Goal: Information Seeking & Learning: Learn about a topic

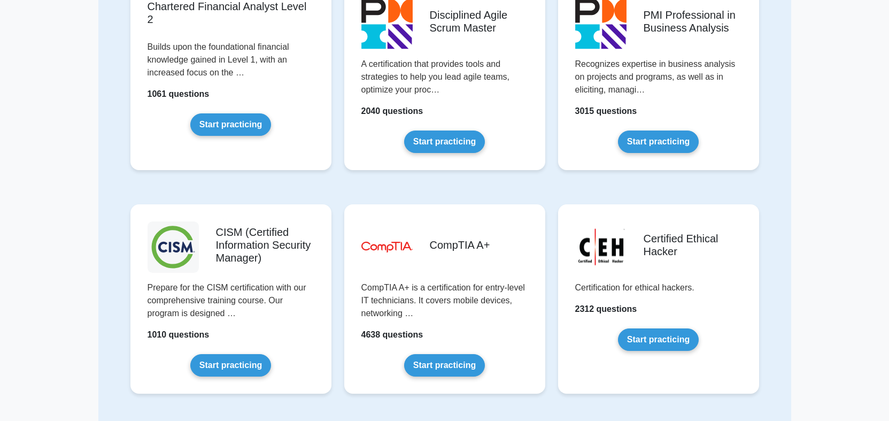
scroll to position [1283, 0]
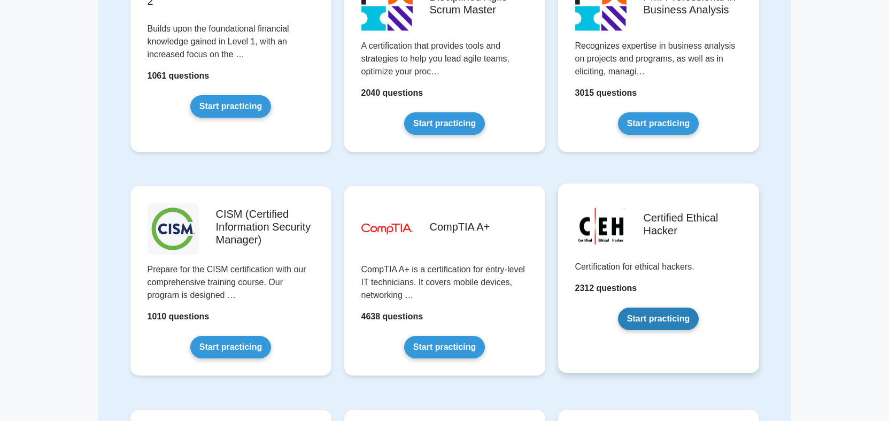
click at [655, 318] on link "Start practicing" at bounding box center [658, 318] width 81 height 22
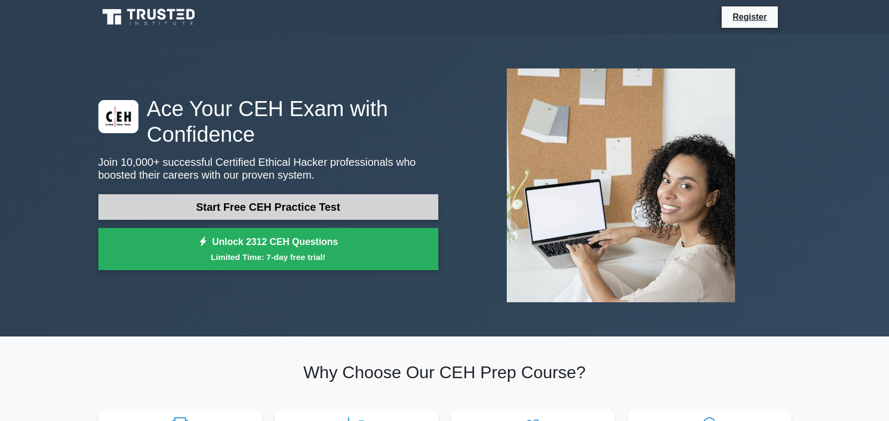
click at [234, 208] on link "Start Free CEH Practice Test" at bounding box center [268, 207] width 340 height 26
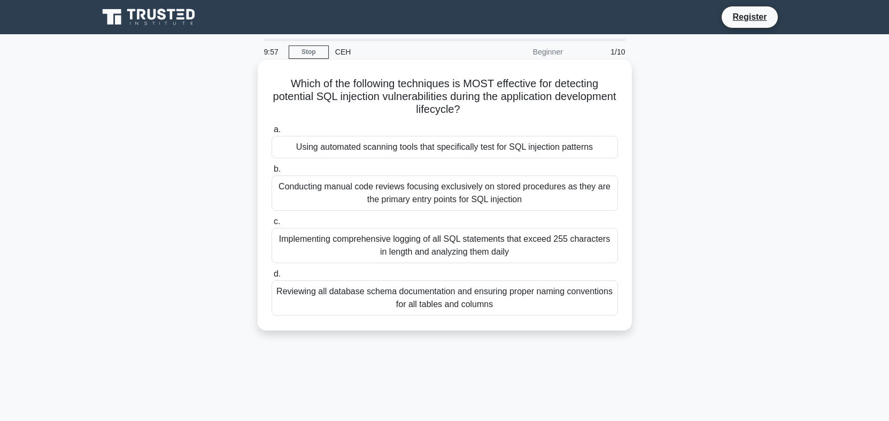
click at [491, 149] on div "Using automated scanning tools that specifically test for SQL injection patterns" at bounding box center [445, 147] width 346 height 22
click at [272, 133] on input "a. Using automated scanning tools that specifically test for SQL injection patt…" at bounding box center [272, 129] width 0 height 7
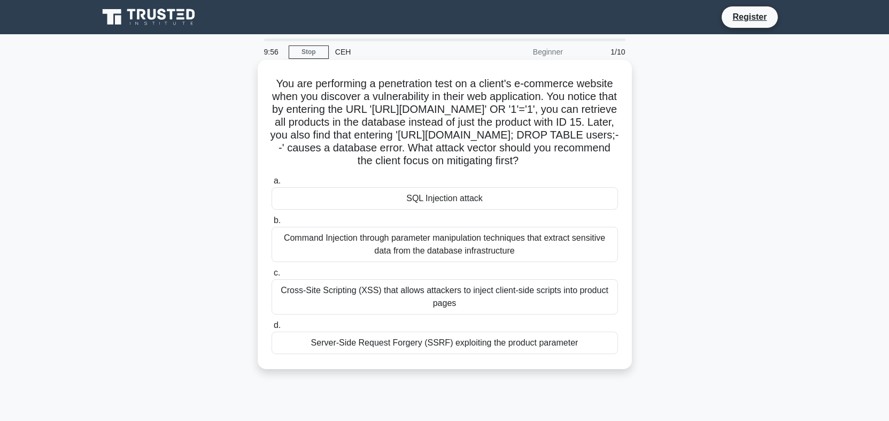
click at [476, 262] on div "Command Injection through parameter manipulation techniques that extract sensit…" at bounding box center [445, 244] width 346 height 35
click at [272, 224] on input "b. Command Injection through parameter manipulation techniques that extract sen…" at bounding box center [272, 220] width 0 height 7
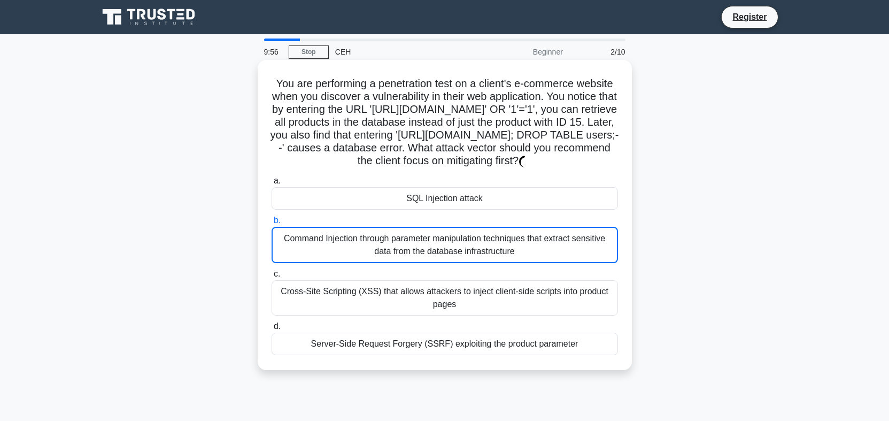
drag, startPoint x: 475, startPoint y: 324, endPoint x: 471, endPoint y: 287, distance: 37.6
click at [474, 315] on div "Cross-Site Scripting (XSS) that allows attackers to inject client-side scripts …" at bounding box center [445, 297] width 346 height 35
click at [272, 277] on input "c. Cross-Site Scripting (XSS) that allows attackers to inject client-side scrip…" at bounding box center [272, 273] width 0 height 7
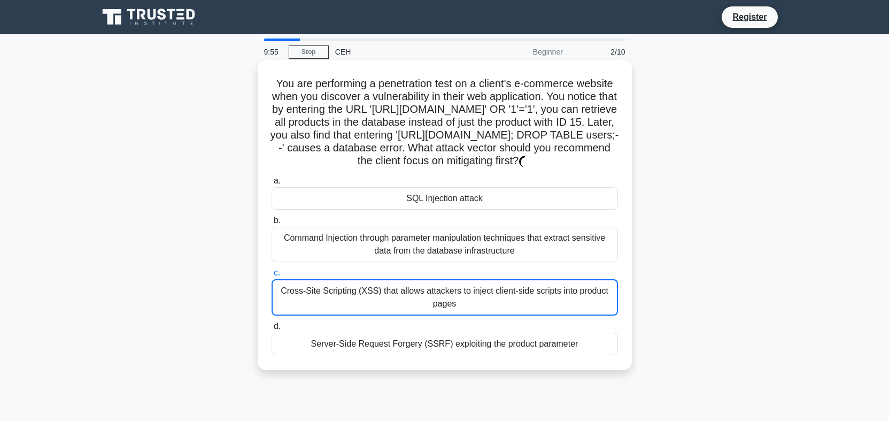
click at [472, 236] on label "b. Command Injection through parameter manipulation techniques that extract sen…" at bounding box center [445, 238] width 346 height 48
click at [272, 224] on input "b. Command Injection through parameter manipulation techniques that extract sen…" at bounding box center [272, 220] width 0 height 7
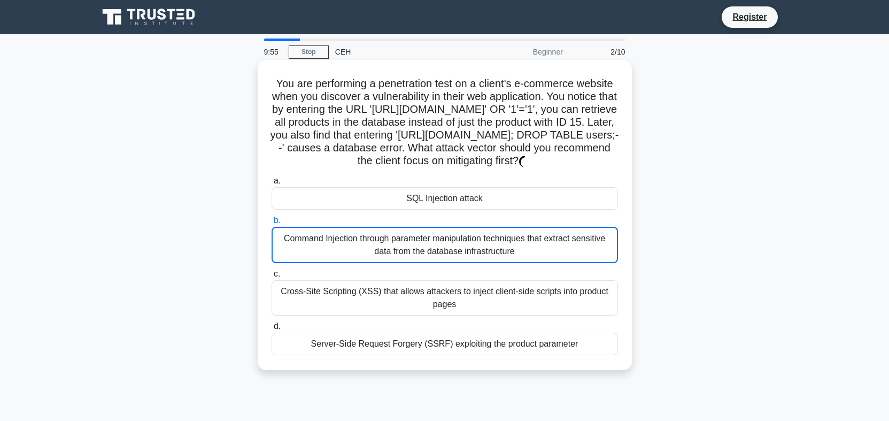
click at [463, 315] on div "Cross-Site Scripting (XSS) that allows attackers to inject client-side scripts …" at bounding box center [445, 297] width 346 height 35
click at [272, 277] on input "c. Cross-Site Scripting (XSS) that allows attackers to inject client-side scrip…" at bounding box center [272, 273] width 0 height 7
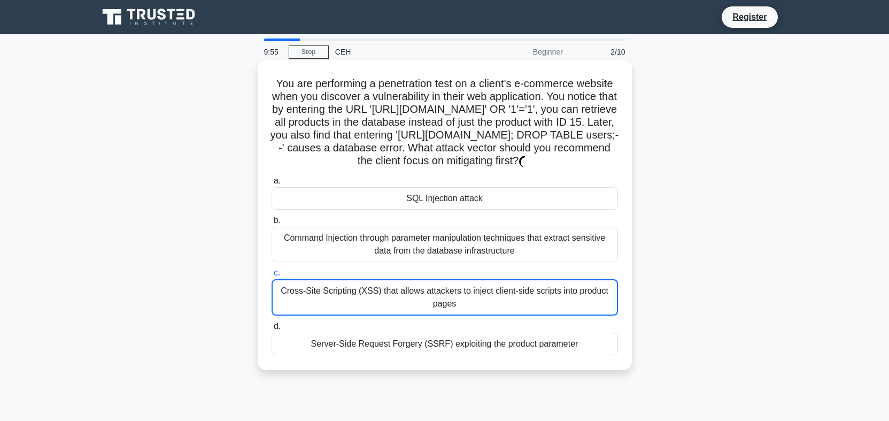
click at [451, 191] on label "a. SQL Injection attack" at bounding box center [445, 191] width 346 height 35
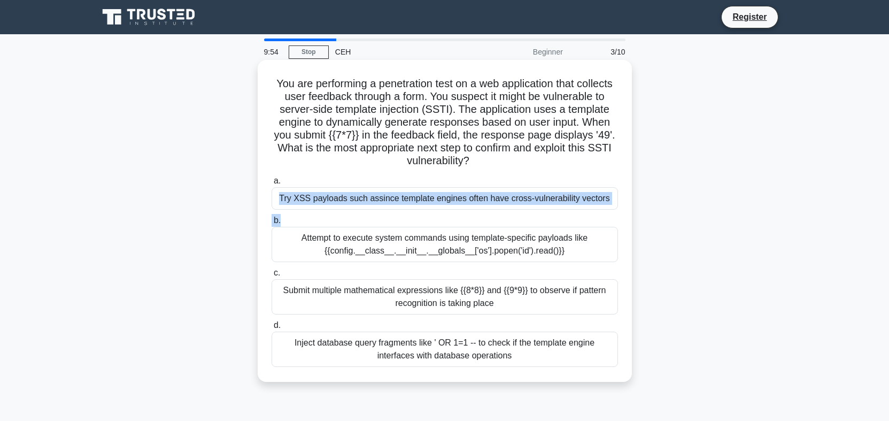
drag, startPoint x: 432, startPoint y: 236, endPoint x: 443, endPoint y: 240, distance: 10.8
click at [443, 240] on div "You are performing a penetration test on a web application that collects user f…" at bounding box center [445, 220] width 366 height 313
